Goal: Task Accomplishment & Management: Use online tool/utility

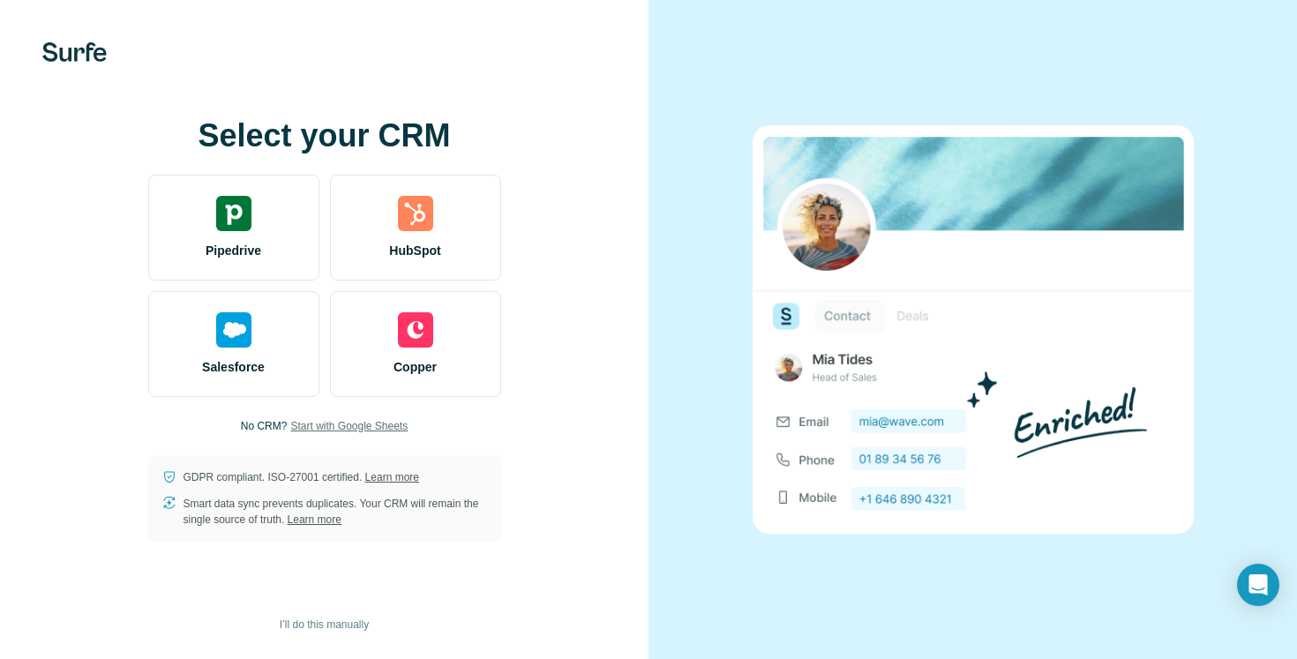
click at [378, 426] on span "Start with Google Sheets" at bounding box center [348, 426] width 117 height 16
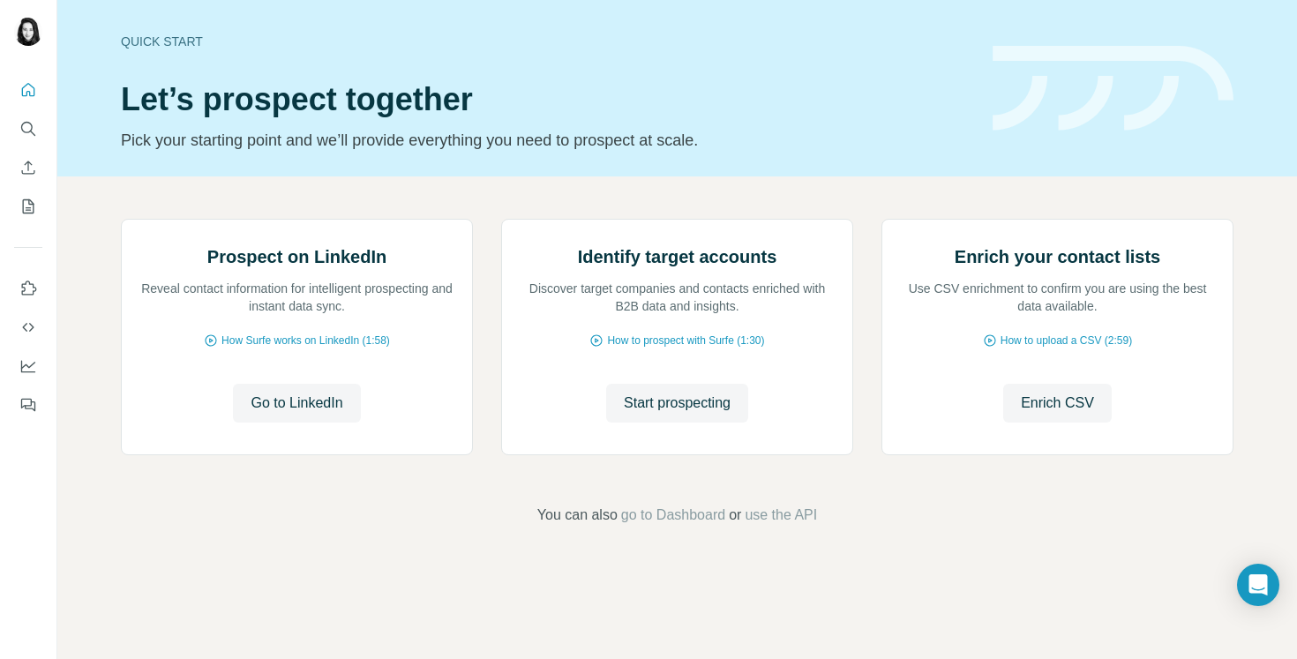
scroll to position [103, 0]
click at [686, 526] on span "go to Dashboard" at bounding box center [673, 515] width 104 height 21
